Goal: Book appointment/travel/reservation

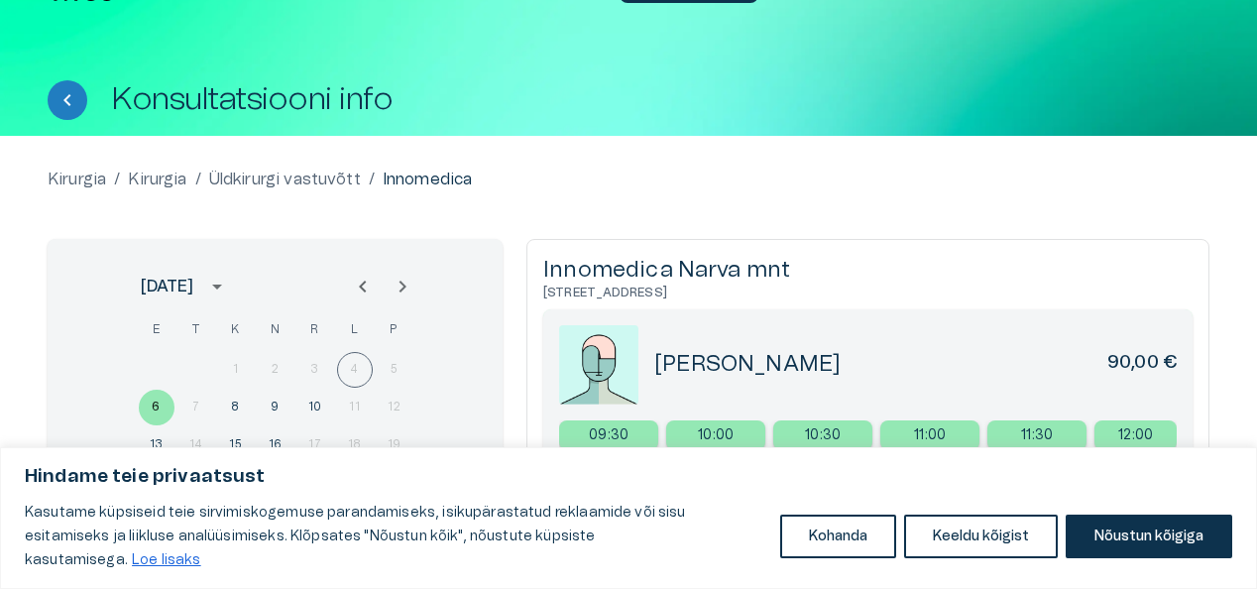
scroll to position [79, 0]
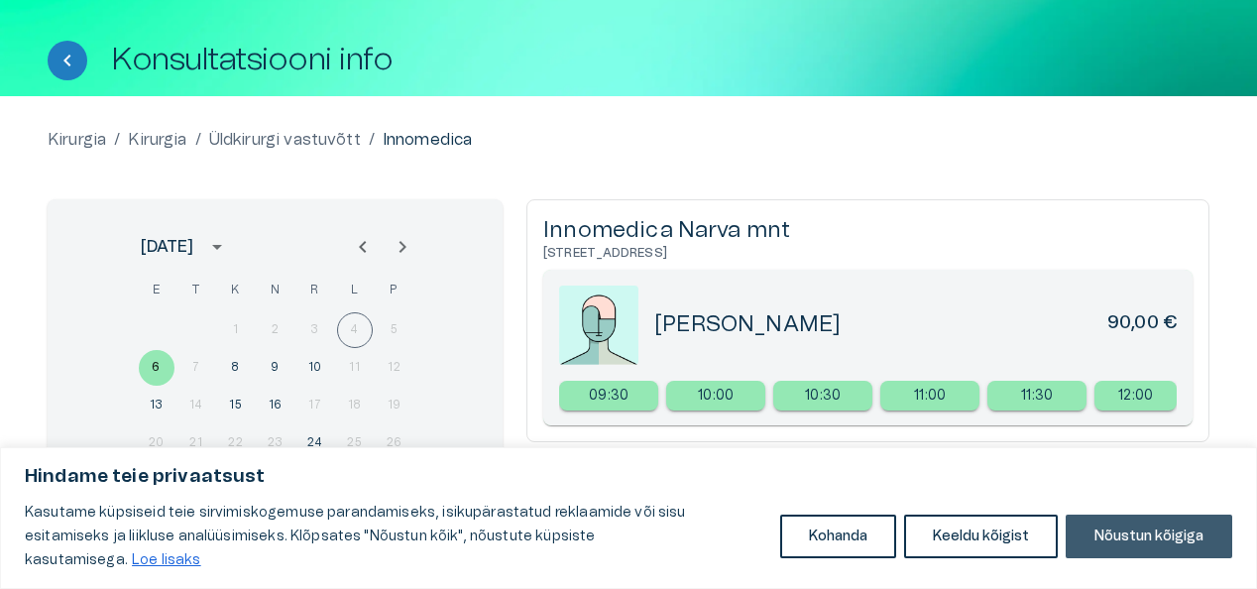
click at [1105, 549] on button "Nõustun kõigiga" at bounding box center [1148, 536] width 167 height 44
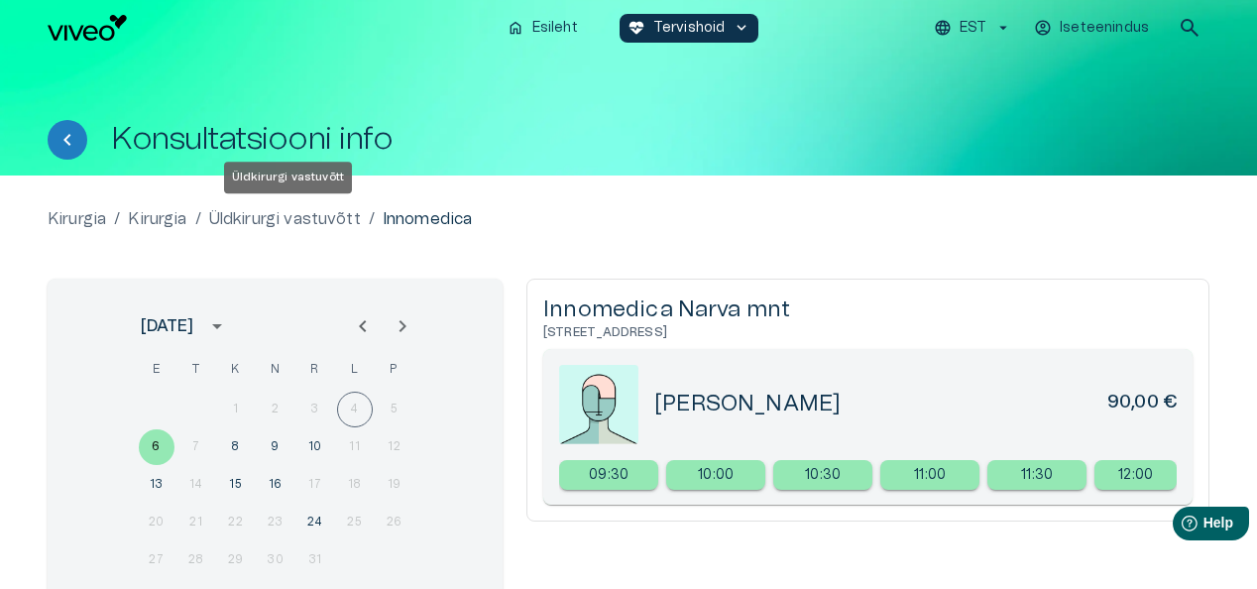
click at [313, 221] on p "Üldkirurgi vastuvõtt" at bounding box center [285, 219] width 152 height 24
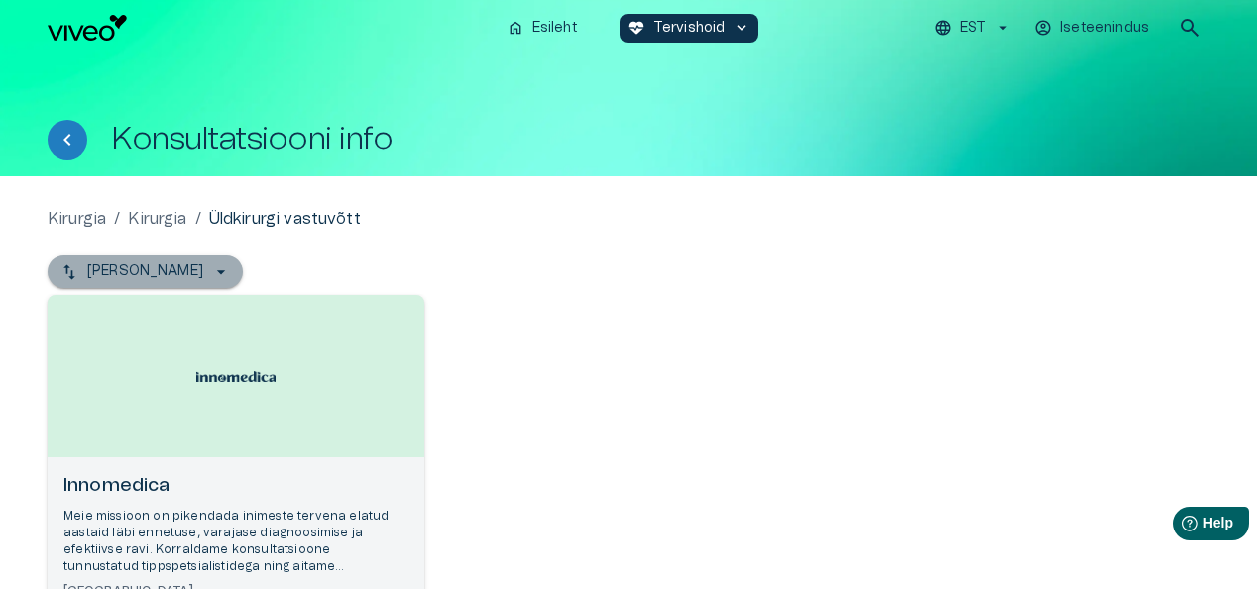
click at [211, 270] on icon "button" at bounding box center [221, 272] width 20 height 20
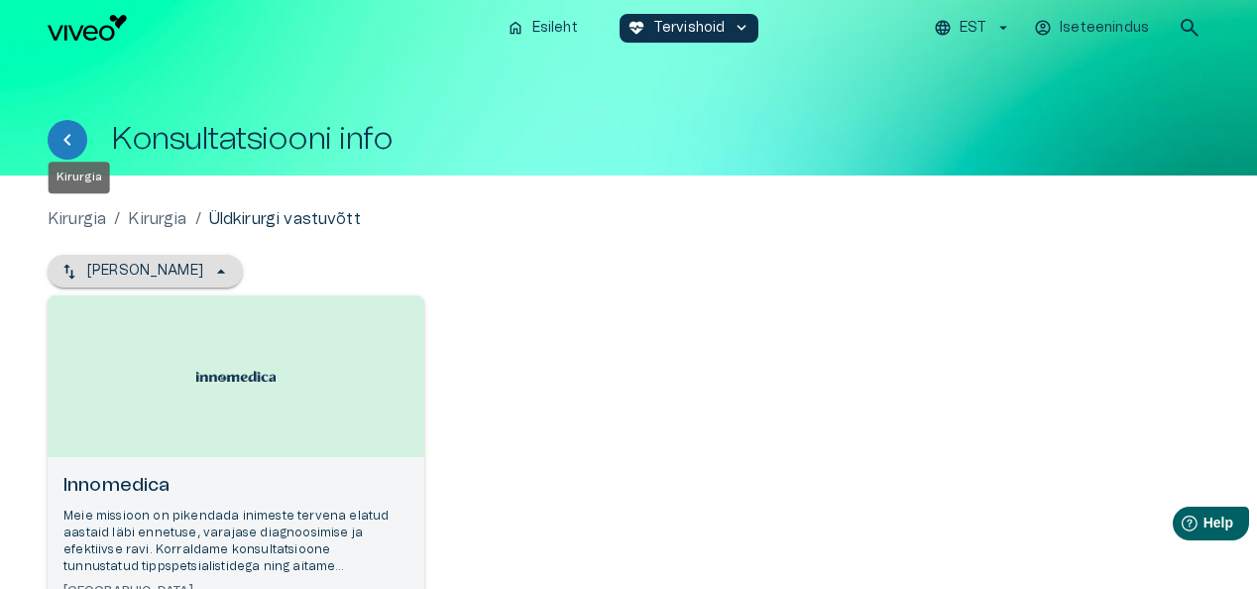
click at [72, 222] on p "Kirurgia" at bounding box center [77, 219] width 58 height 24
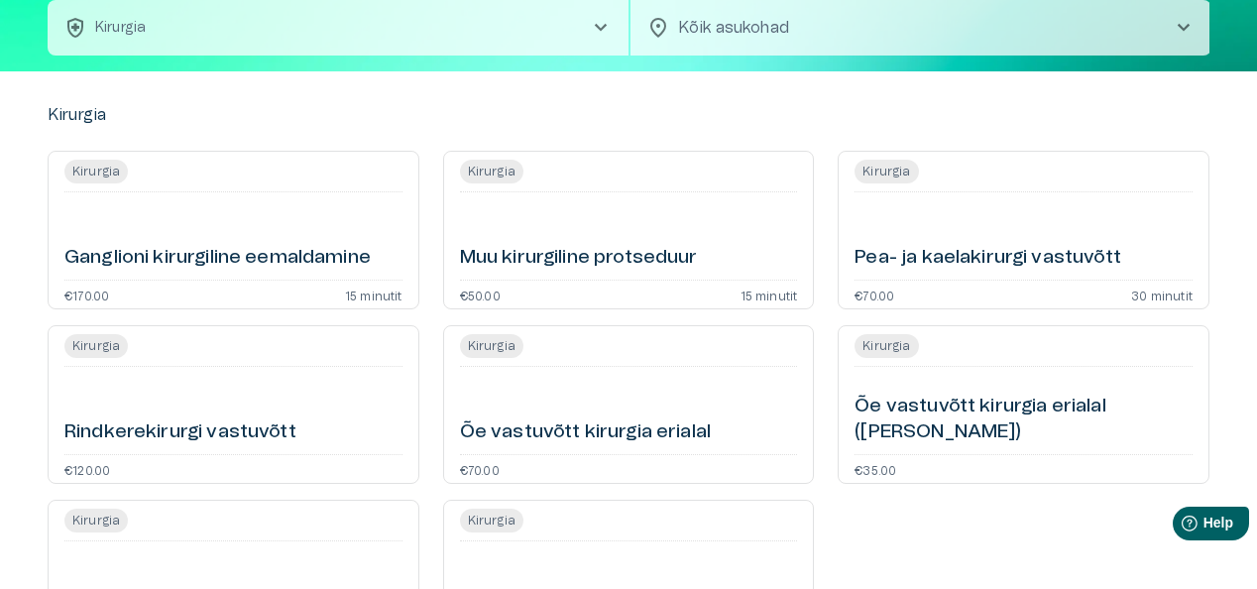
scroll to position [125, 0]
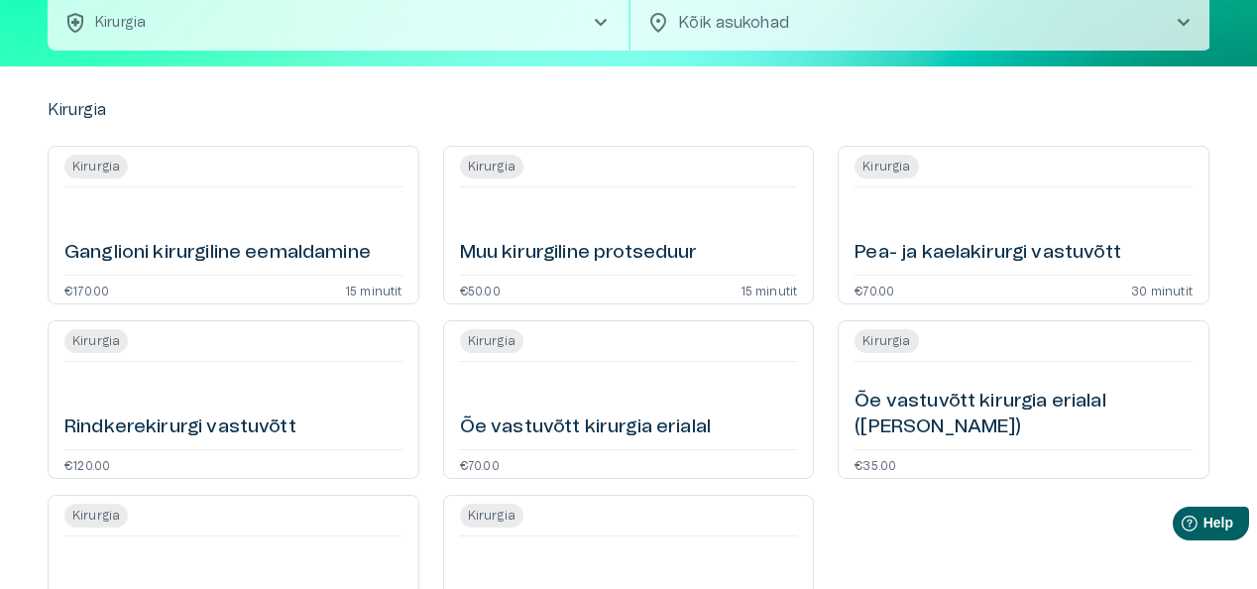
click at [252, 249] on h6 "Ganglioni kirurgiline eemaldamine" at bounding box center [217, 253] width 306 height 27
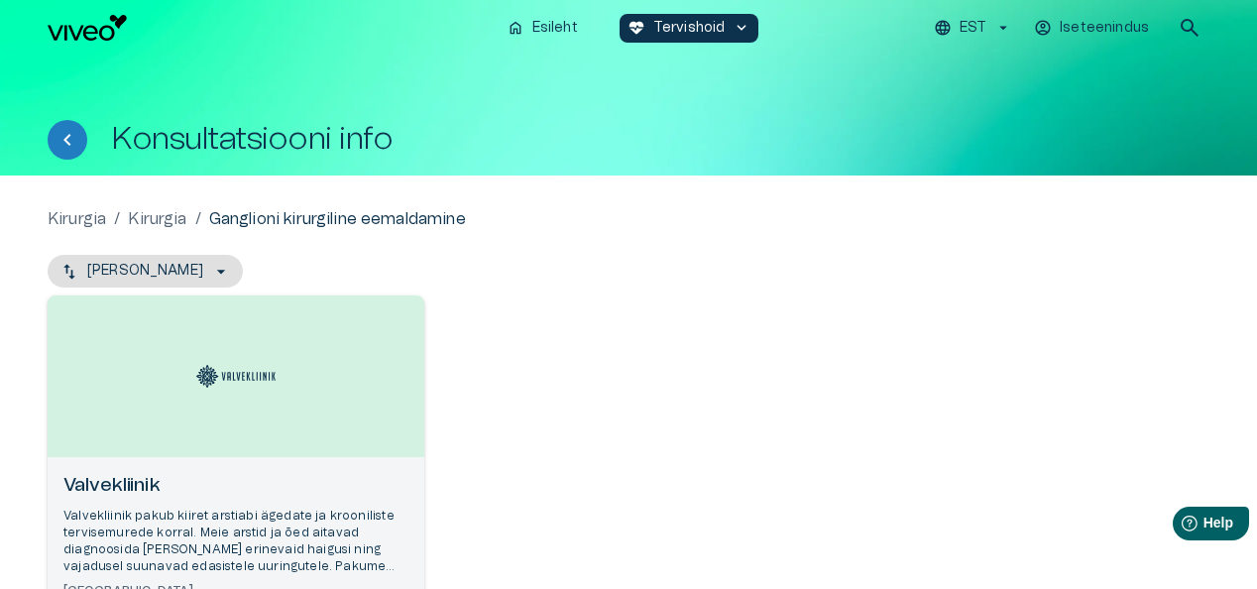
scroll to position [246, 0]
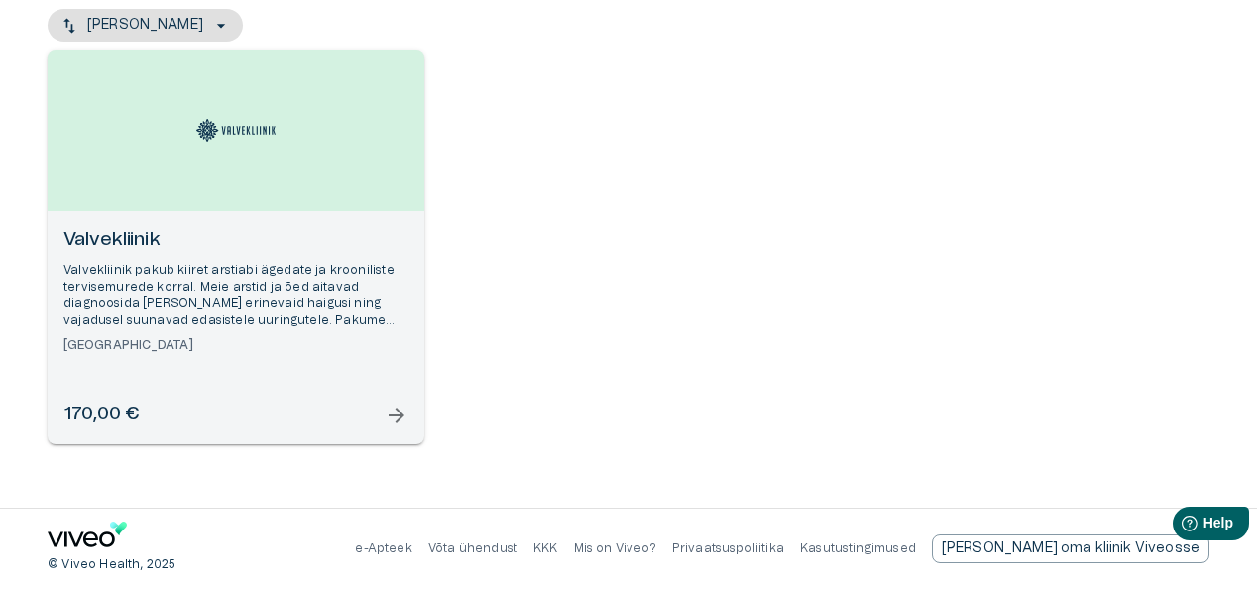
click at [410, 417] on div "Valvekliinik Valvekliinik pakub kiiret arstiabi ägedate ja krooniliste tervisem…" at bounding box center [236, 327] width 377 height 233
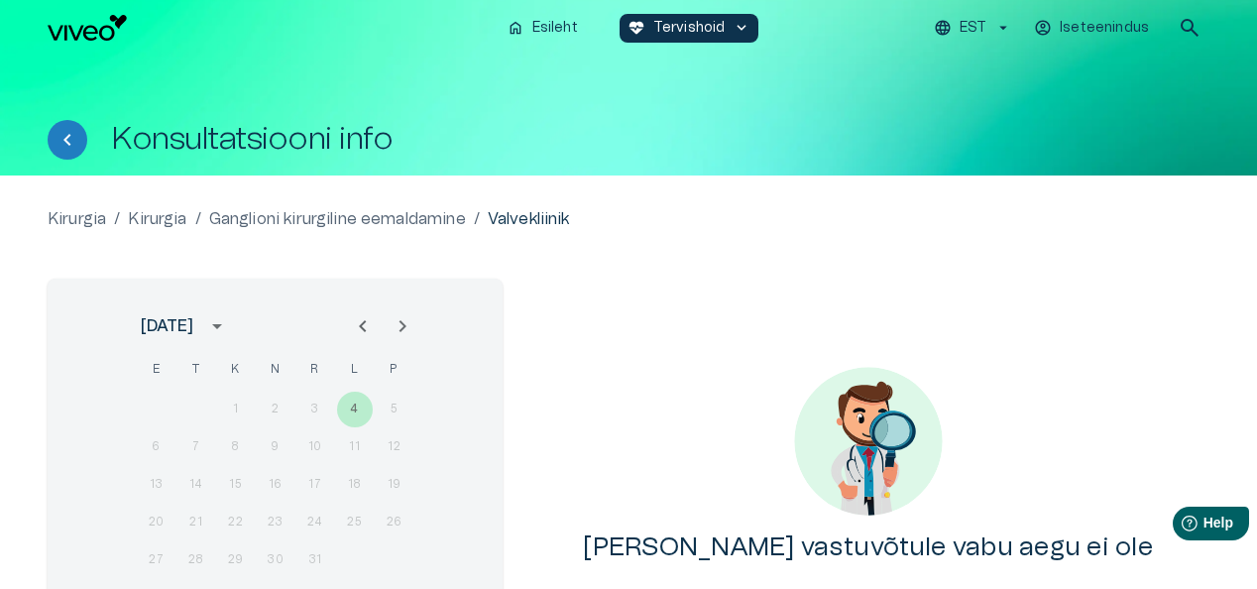
scroll to position [246, 0]
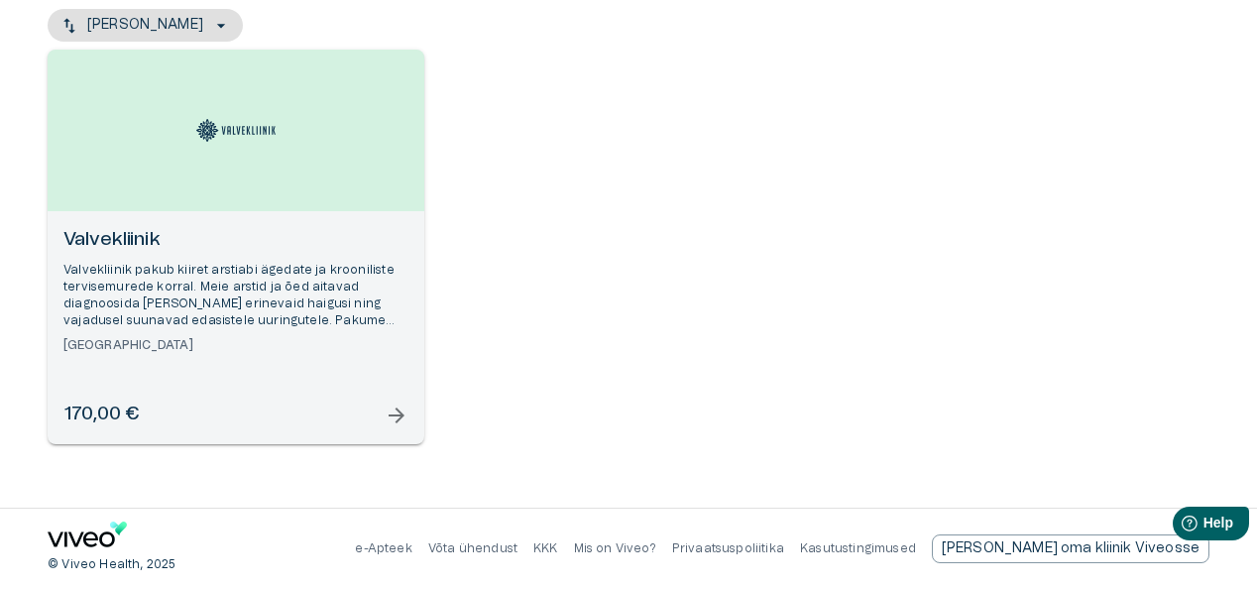
scroll to position [125, 0]
